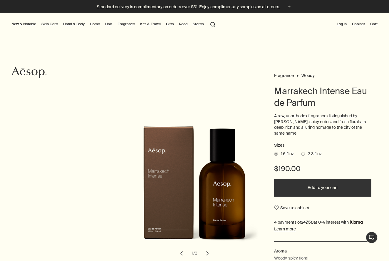
click at [71, 23] on link "Hand & Body" at bounding box center [74, 24] width 24 height 7
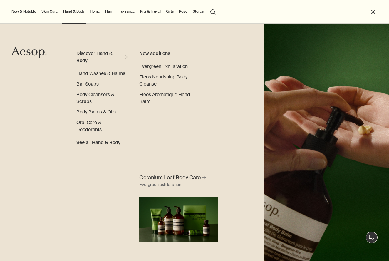
click at [51, 10] on link "Skin Care" at bounding box center [49, 11] width 19 height 7
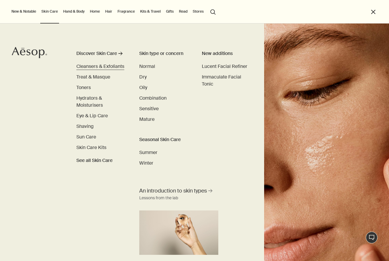
click at [98, 66] on span "Cleansers & Exfoliants" at bounding box center [100, 66] width 48 height 6
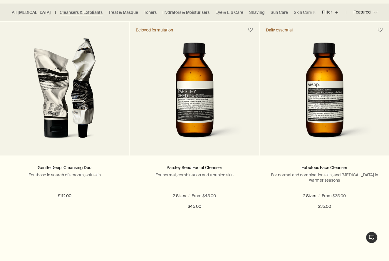
scroll to position [176, 0]
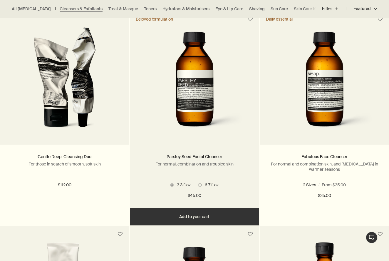
click at [202, 184] on span at bounding box center [200, 185] width 4 height 4
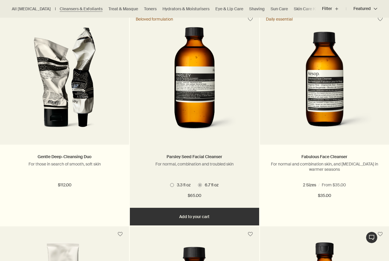
click at [171, 184] on span at bounding box center [172, 185] width 4 height 4
